Goal: Transaction & Acquisition: Purchase product/service

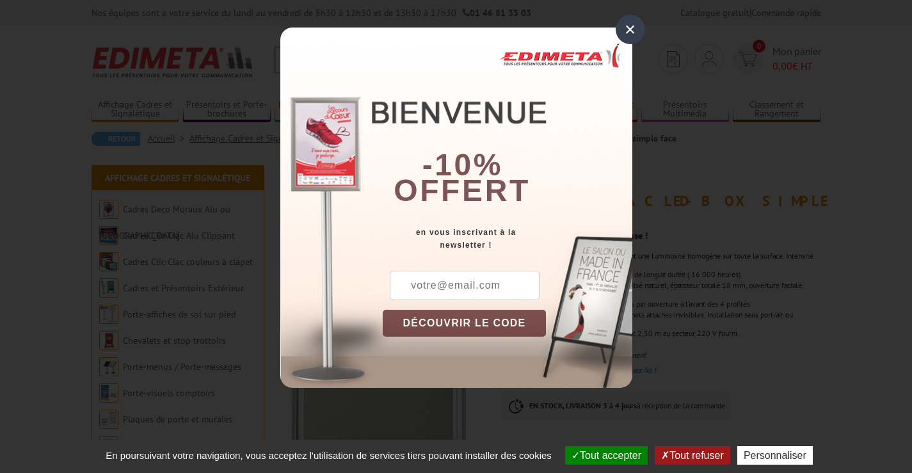
click at [629, 29] on div "×" at bounding box center [630, 29] width 29 height 29
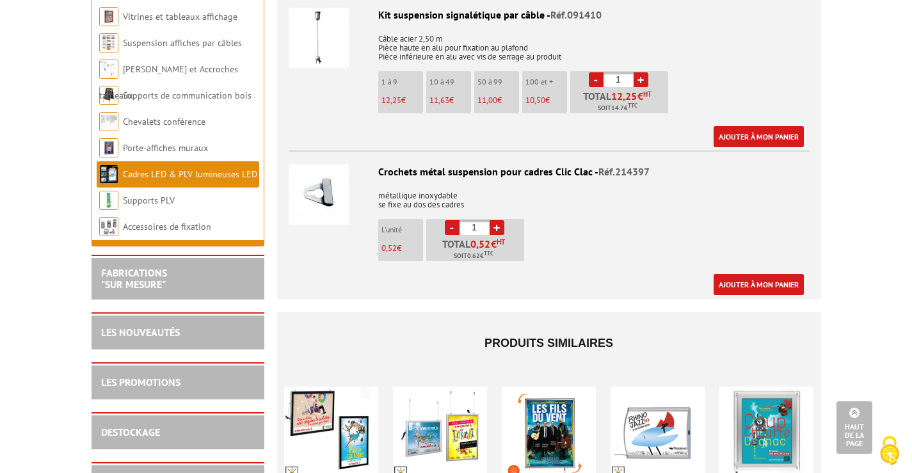
scroll to position [2192, 0]
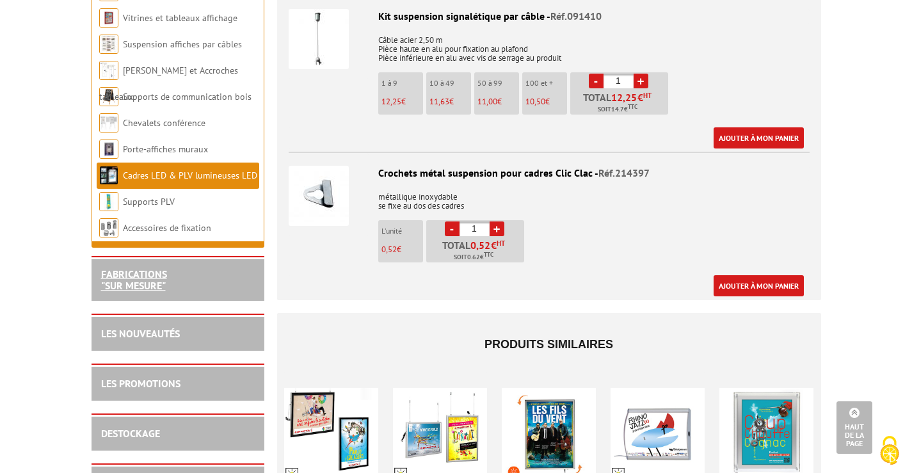
click at [138, 273] on link "FABRICATIONS "Sur Mesure"" at bounding box center [134, 280] width 66 height 24
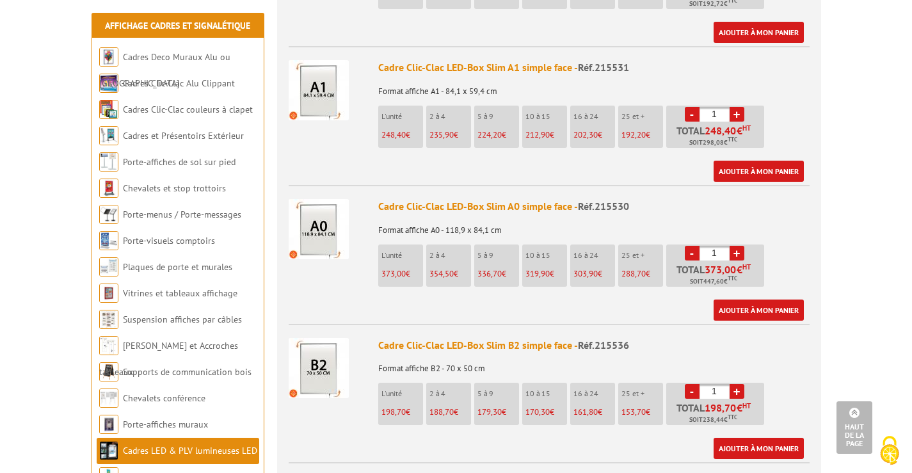
scroll to position [911, 0]
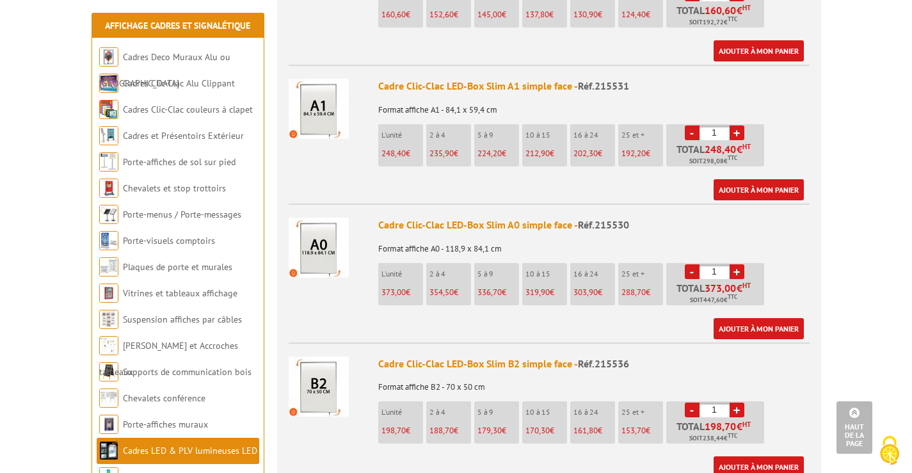
click at [398, 148] on span "248,40" at bounding box center [393, 153] width 24 height 11
click at [764, 179] on link "Ajouter à mon panier" at bounding box center [759, 189] width 90 height 21
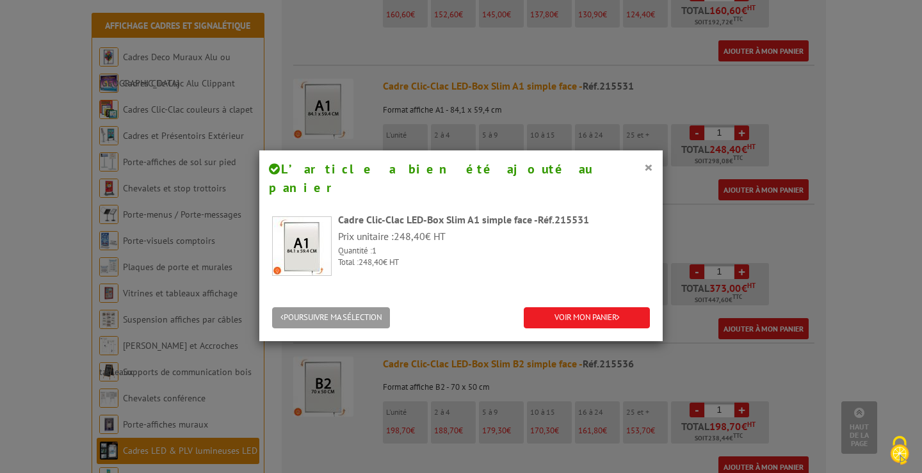
click at [674, 221] on div "× L’article a bien été ajouté au panier Cadre Clic-Clac LED-Box Slim A1 simple …" at bounding box center [461, 236] width 922 height 473
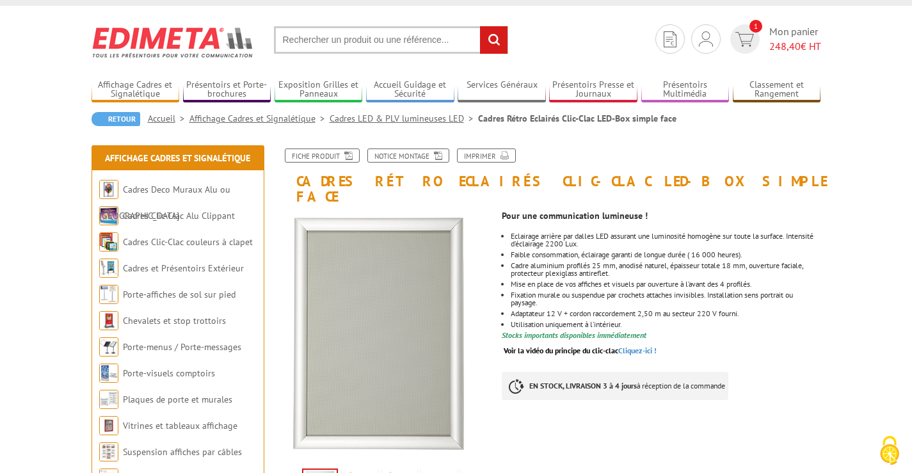
scroll to position [15, 0]
